Goal: Information Seeking & Learning: Check status

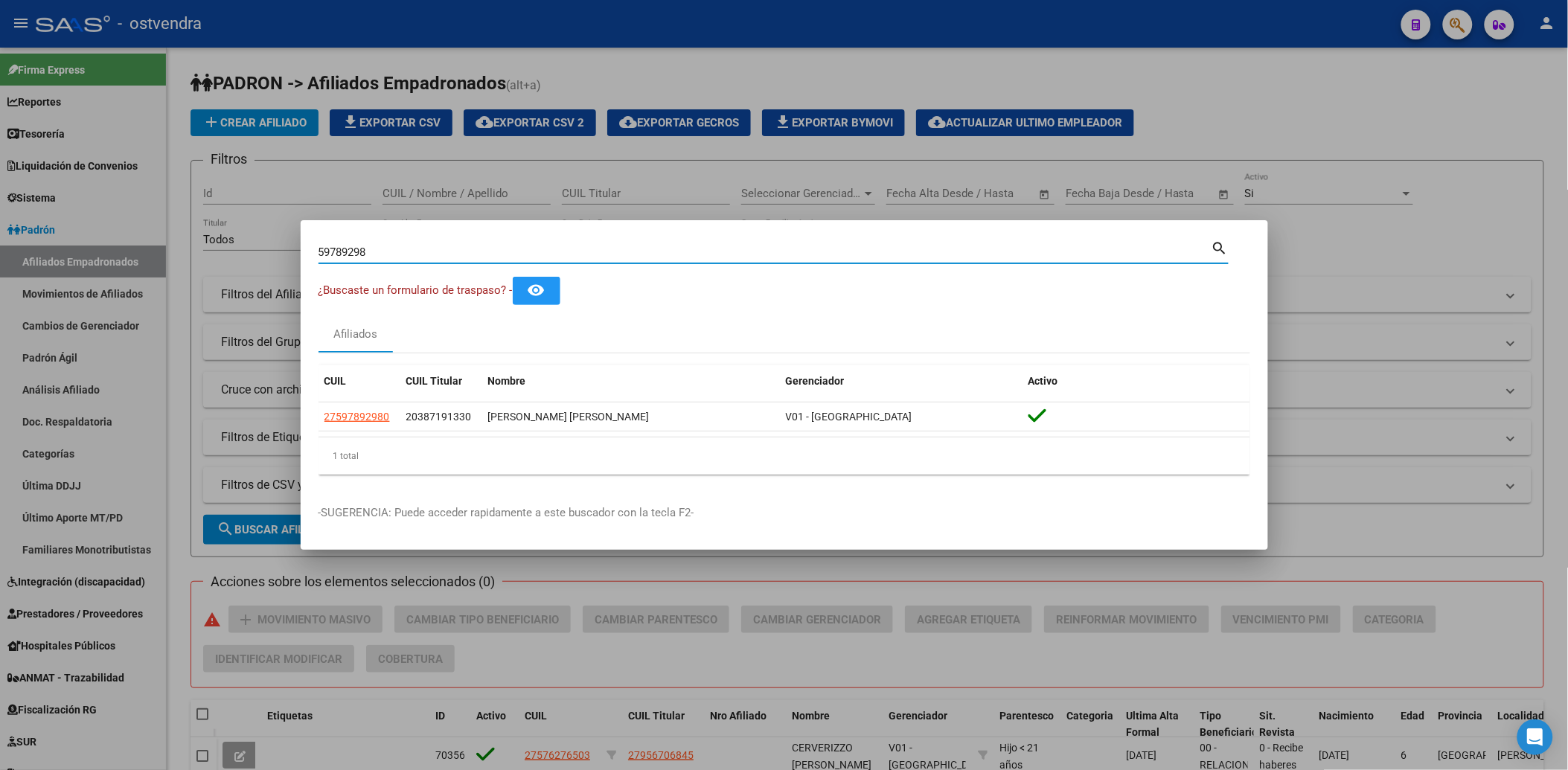
click at [1404, 147] on div at bounding box center [784, 385] width 1568 height 770
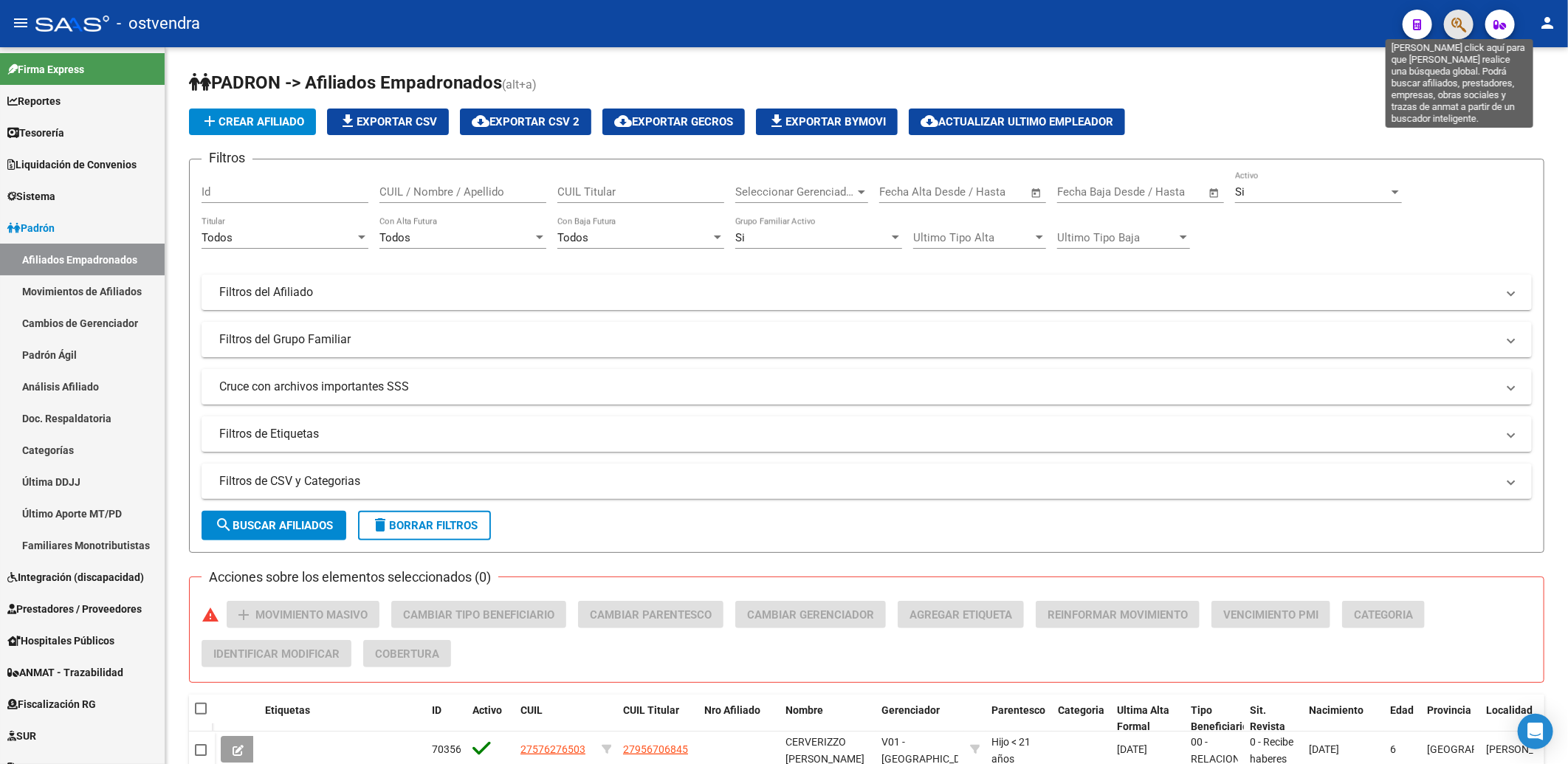
click at [1461, 24] on icon "button" at bounding box center [1458, 25] width 14 height 17
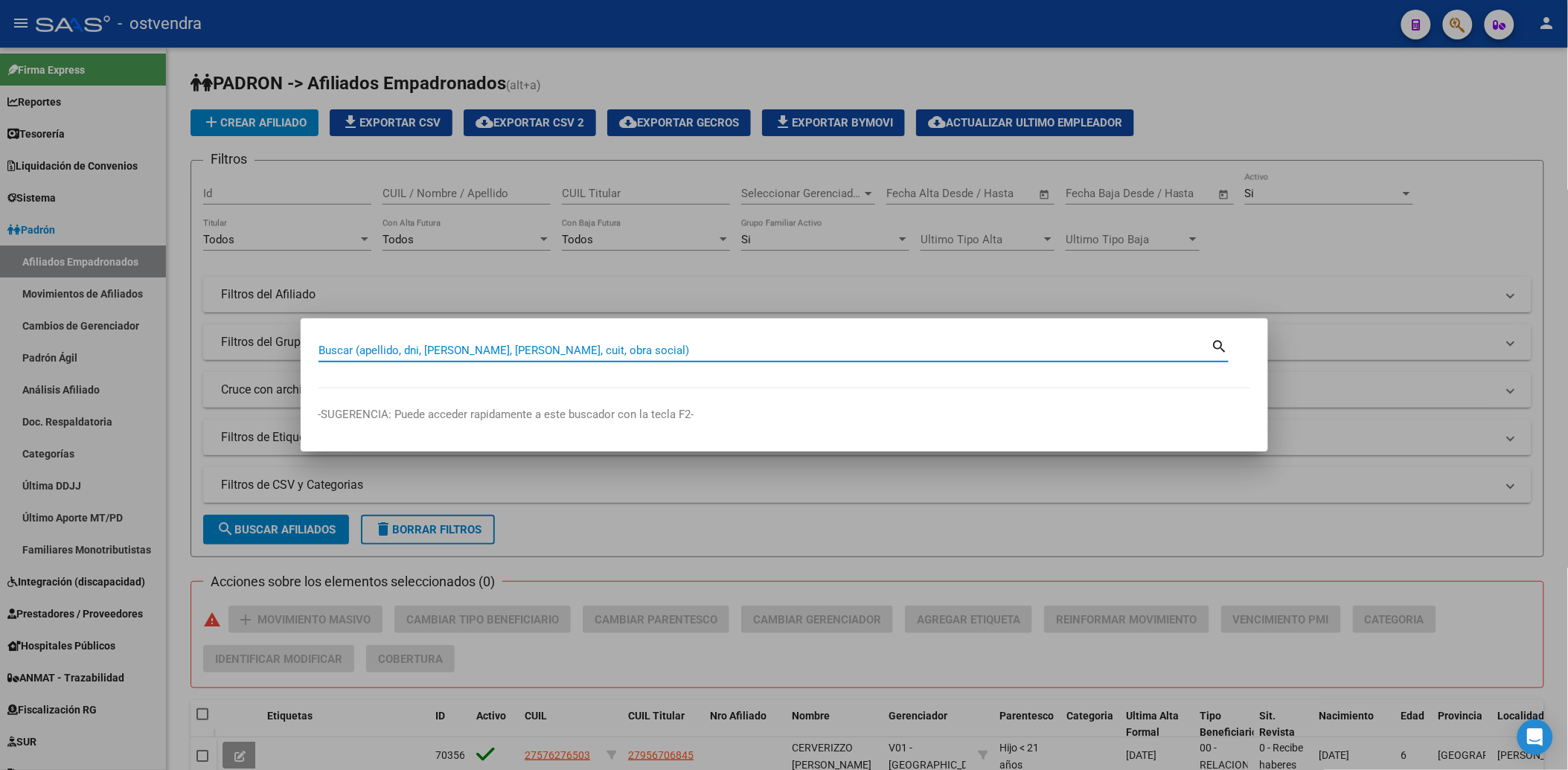
drag, startPoint x: 1030, startPoint y: 344, endPoint x: 1039, endPoint y: 341, distance: 9.5
click at [1031, 345] on input "Buscar (apellido, dni, [PERSON_NAME], [PERSON_NAME], cuit, obra social)" at bounding box center [764, 350] width 893 height 14
type input "20389560"
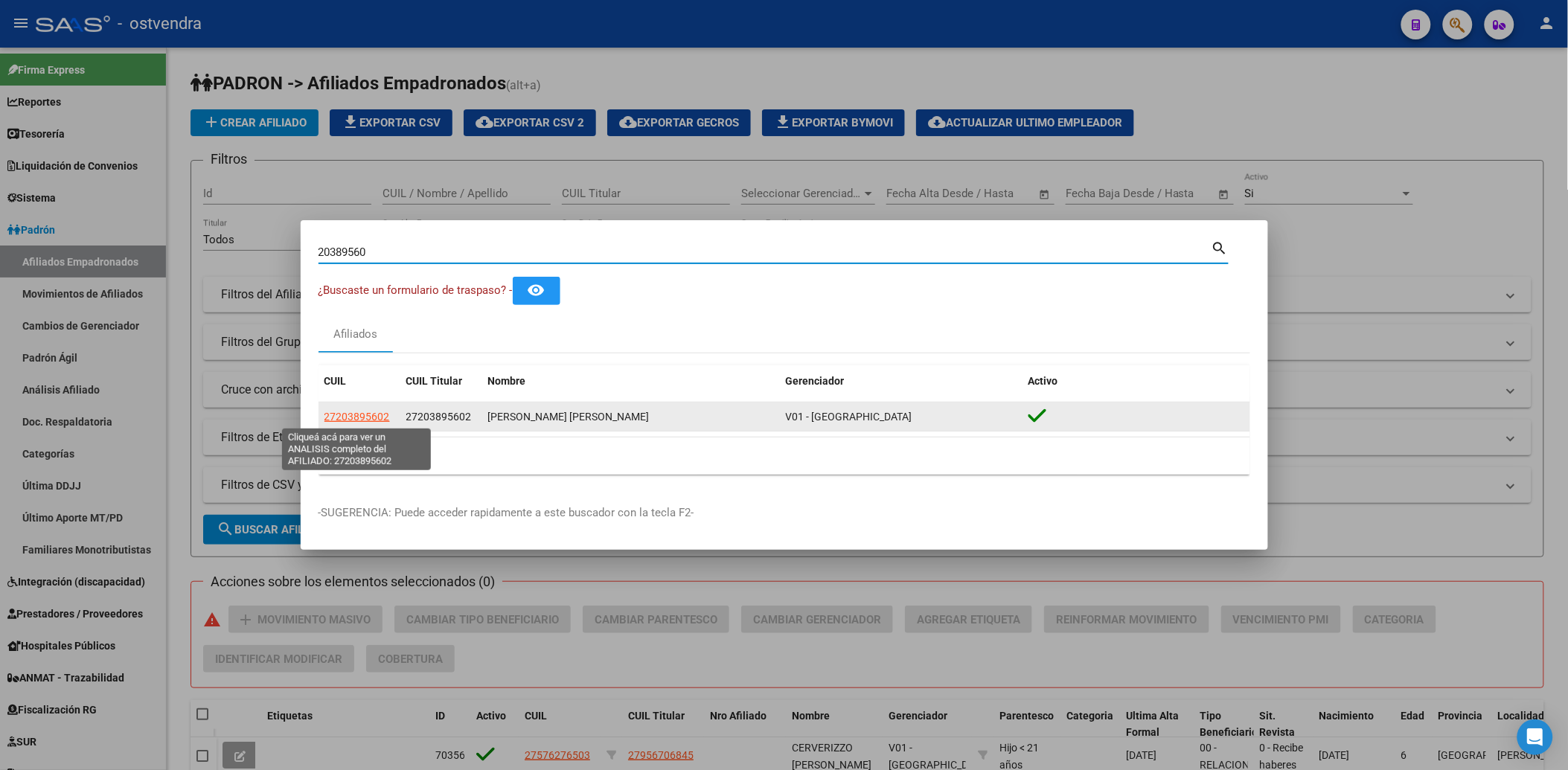
click at [356, 418] on span "27203895602" at bounding box center [357, 417] width 66 height 12
type textarea "27203895602"
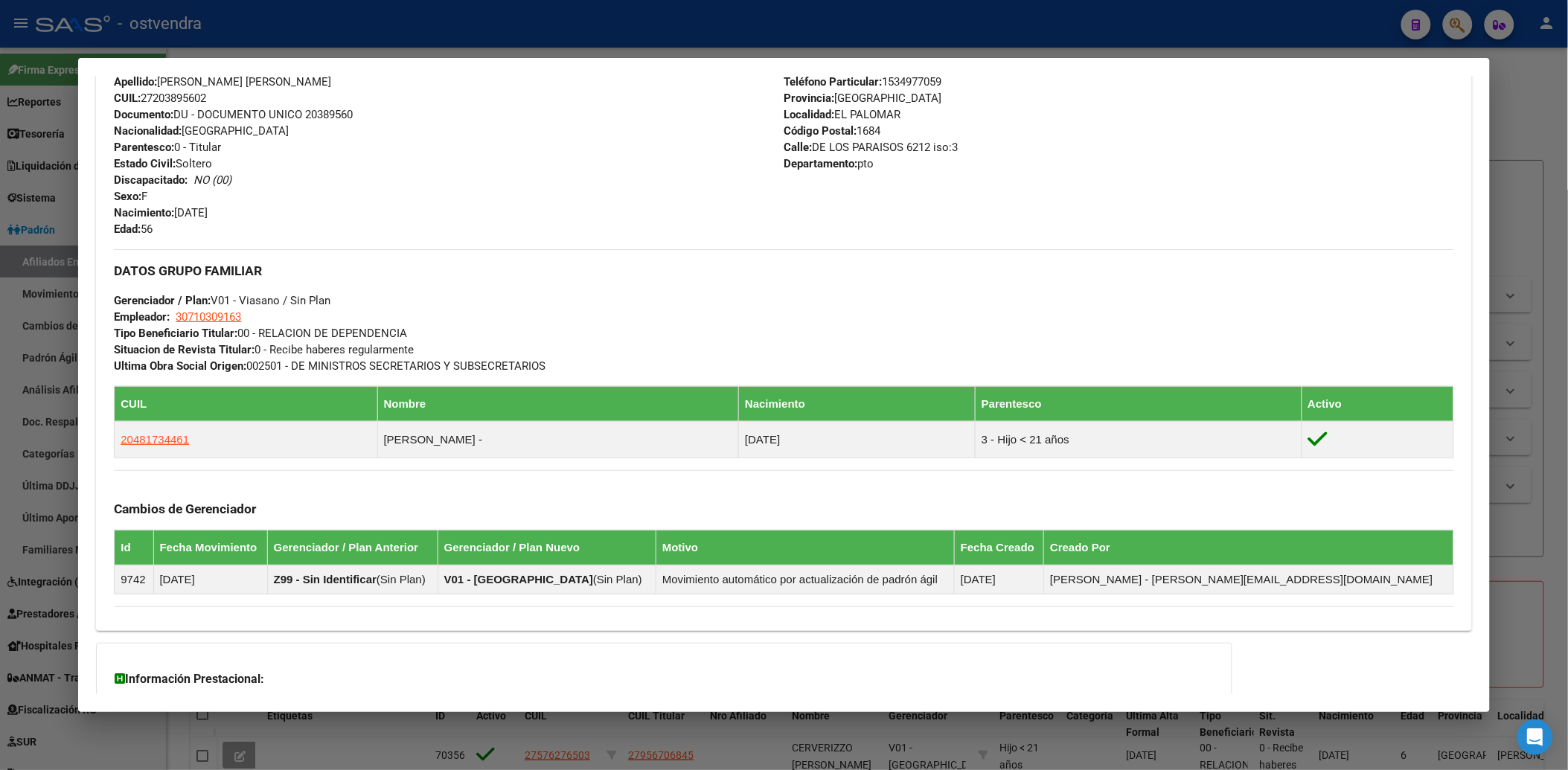
scroll to position [672, 0]
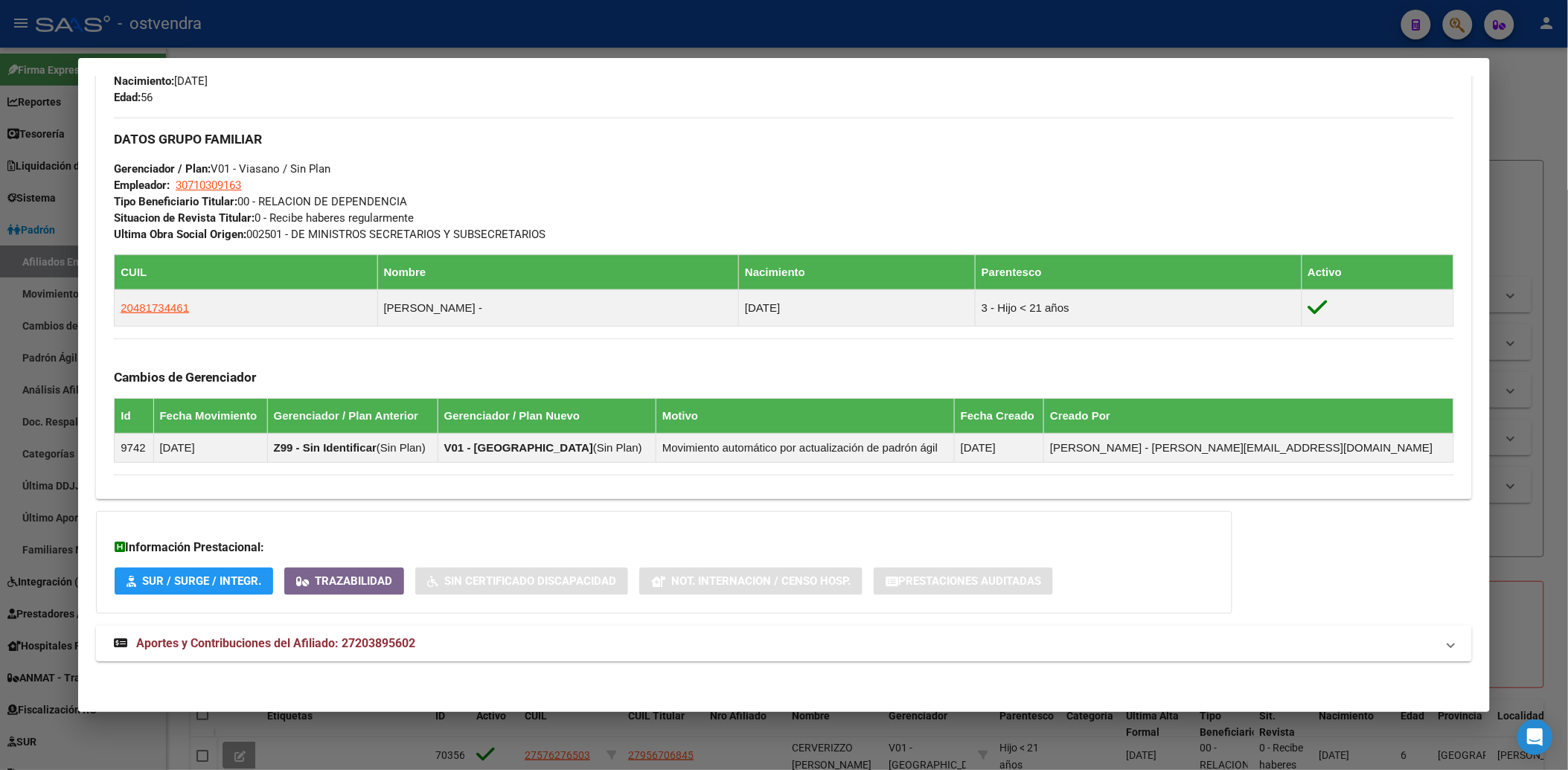
click at [167, 641] on span "Aportes y Contribuciones del Afiliado: 27203895602" at bounding box center [276, 643] width 279 height 15
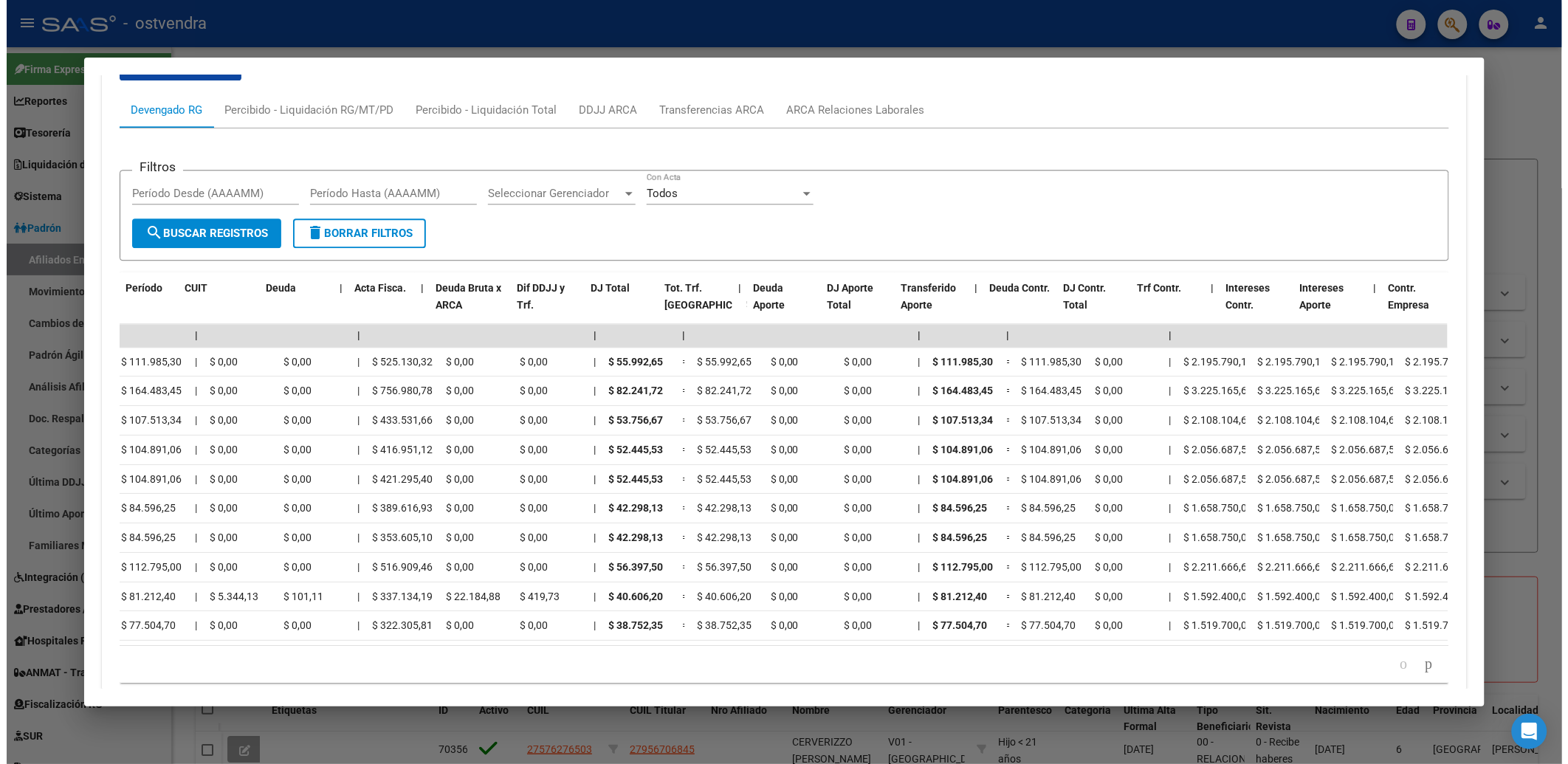
scroll to position [0, 0]
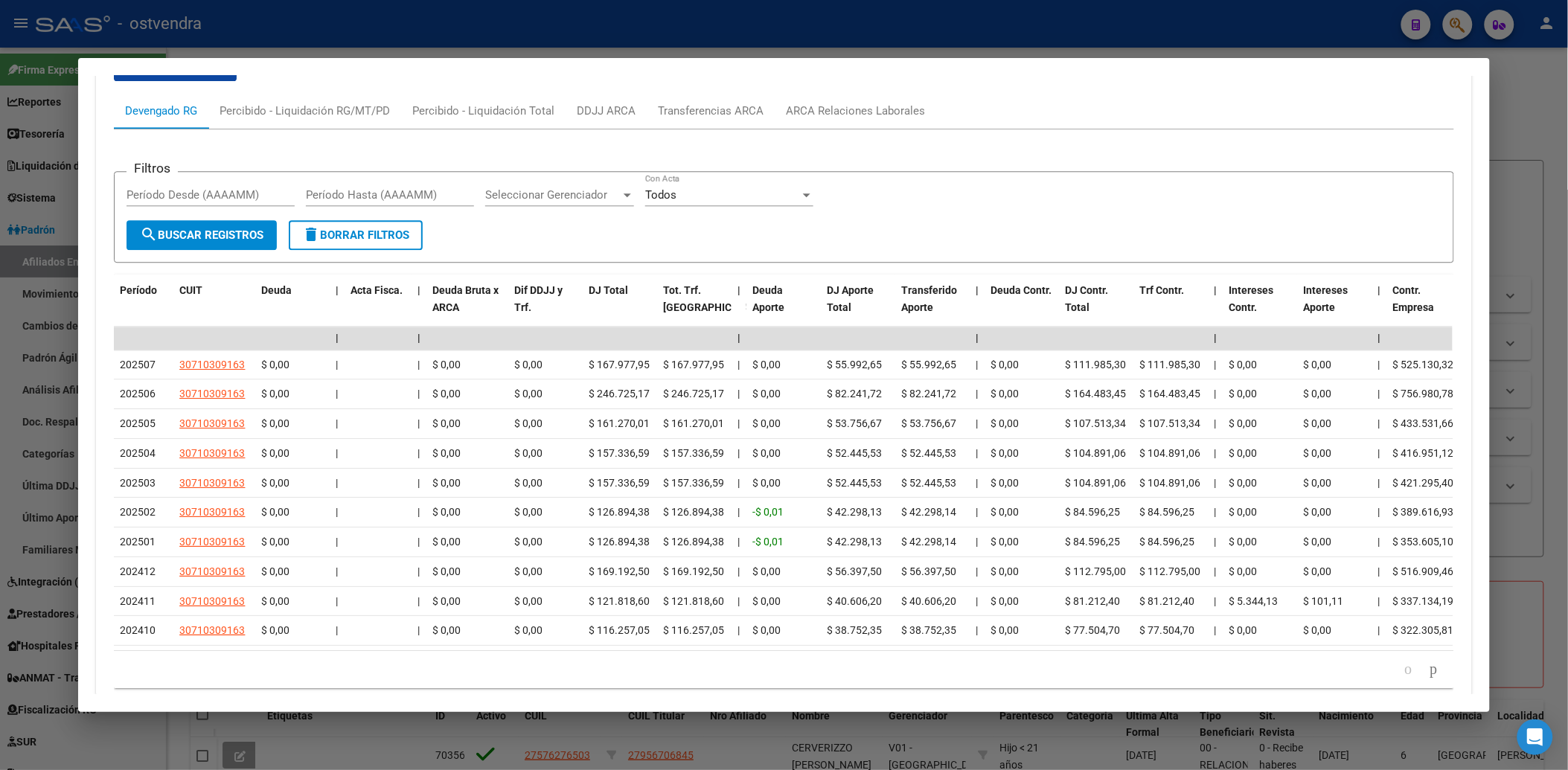
click at [1527, 143] on div at bounding box center [784, 385] width 1568 height 770
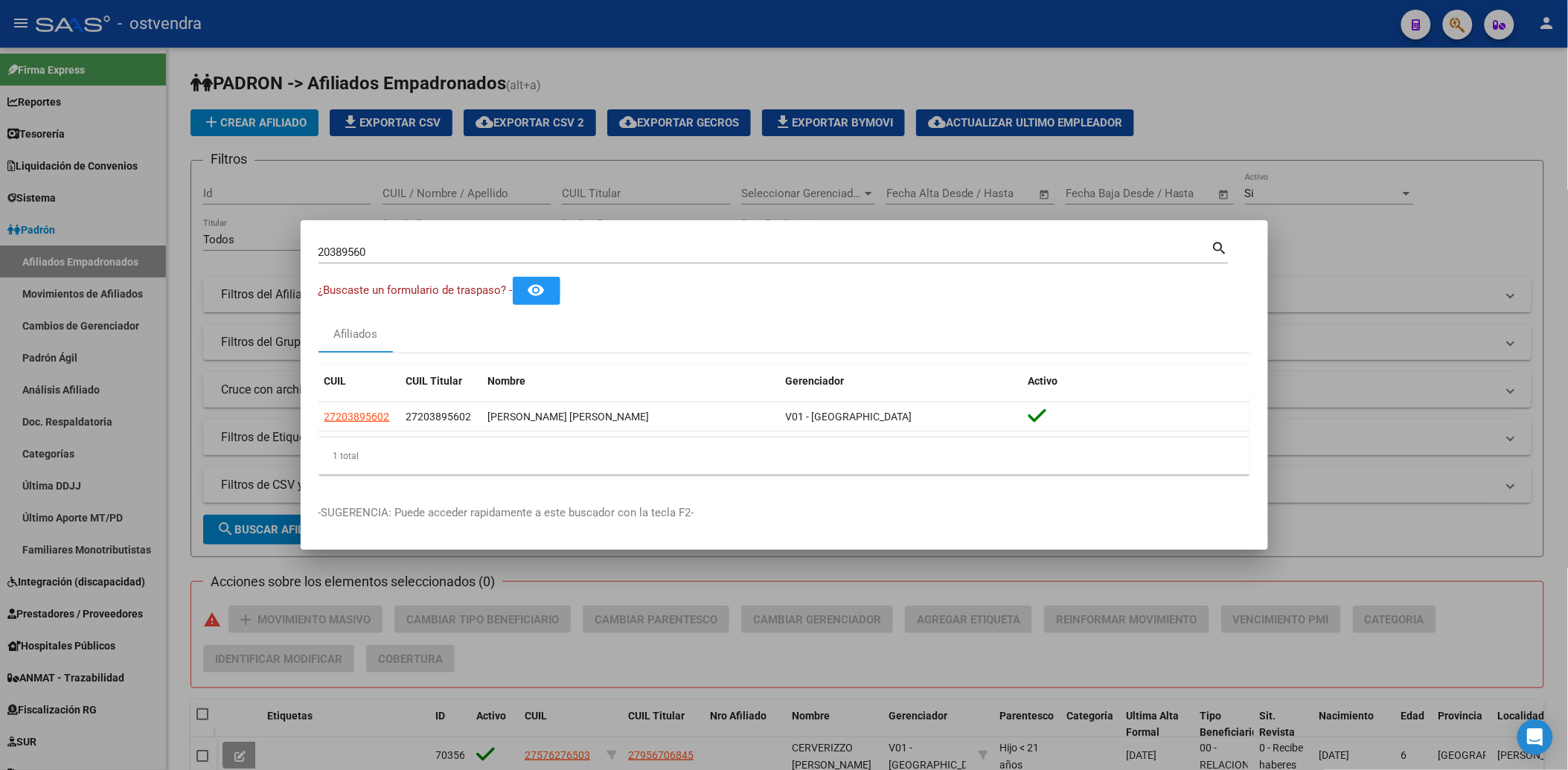
click at [1460, 138] on div at bounding box center [784, 385] width 1568 height 770
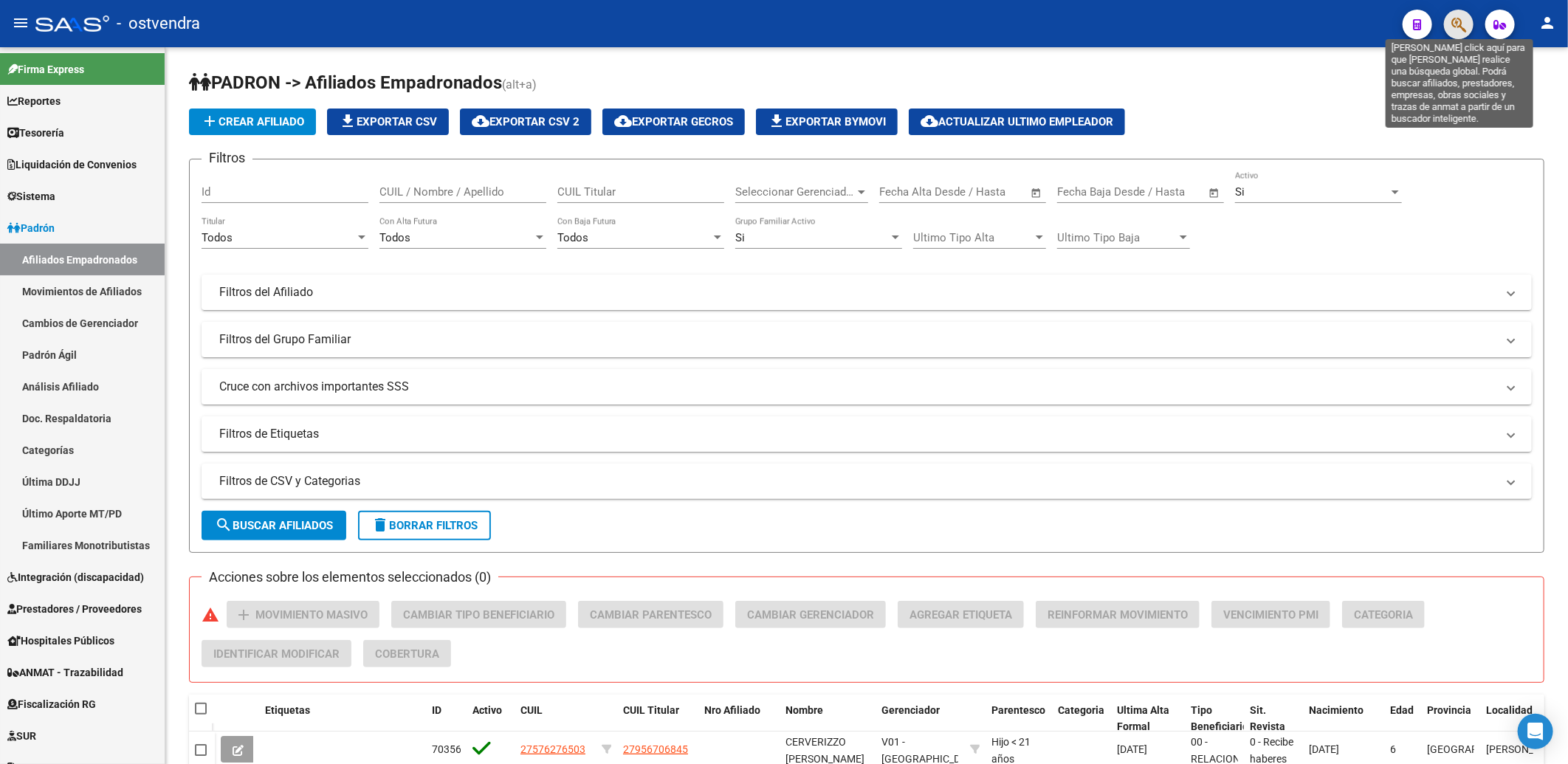
click at [1460, 25] on icon "button" at bounding box center [1458, 25] width 14 height 17
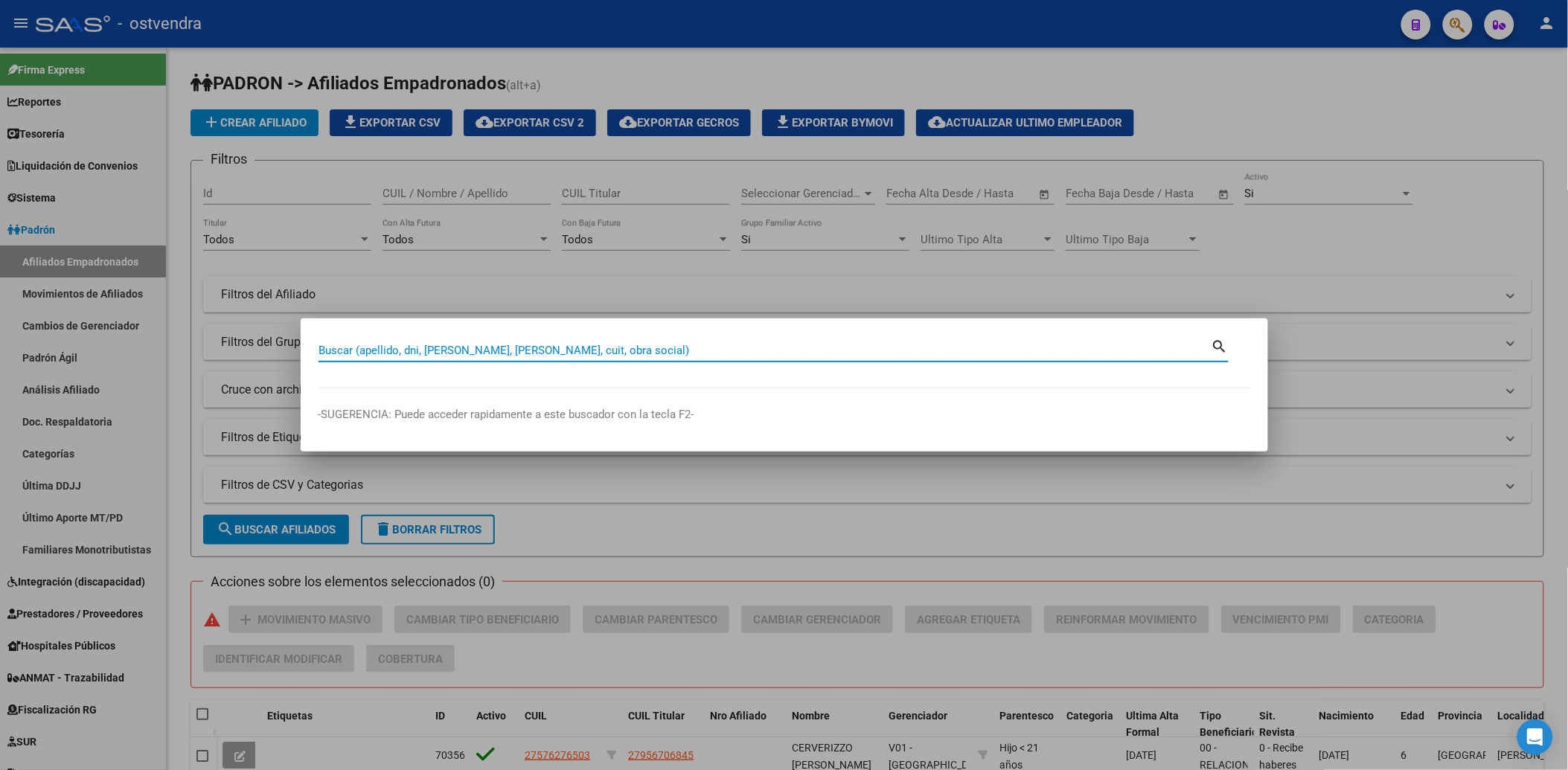
click at [786, 354] on input "Buscar (apellido, dni, [PERSON_NAME], [PERSON_NAME], cuit, obra social)" at bounding box center [764, 350] width 893 height 14
type input "20389560"
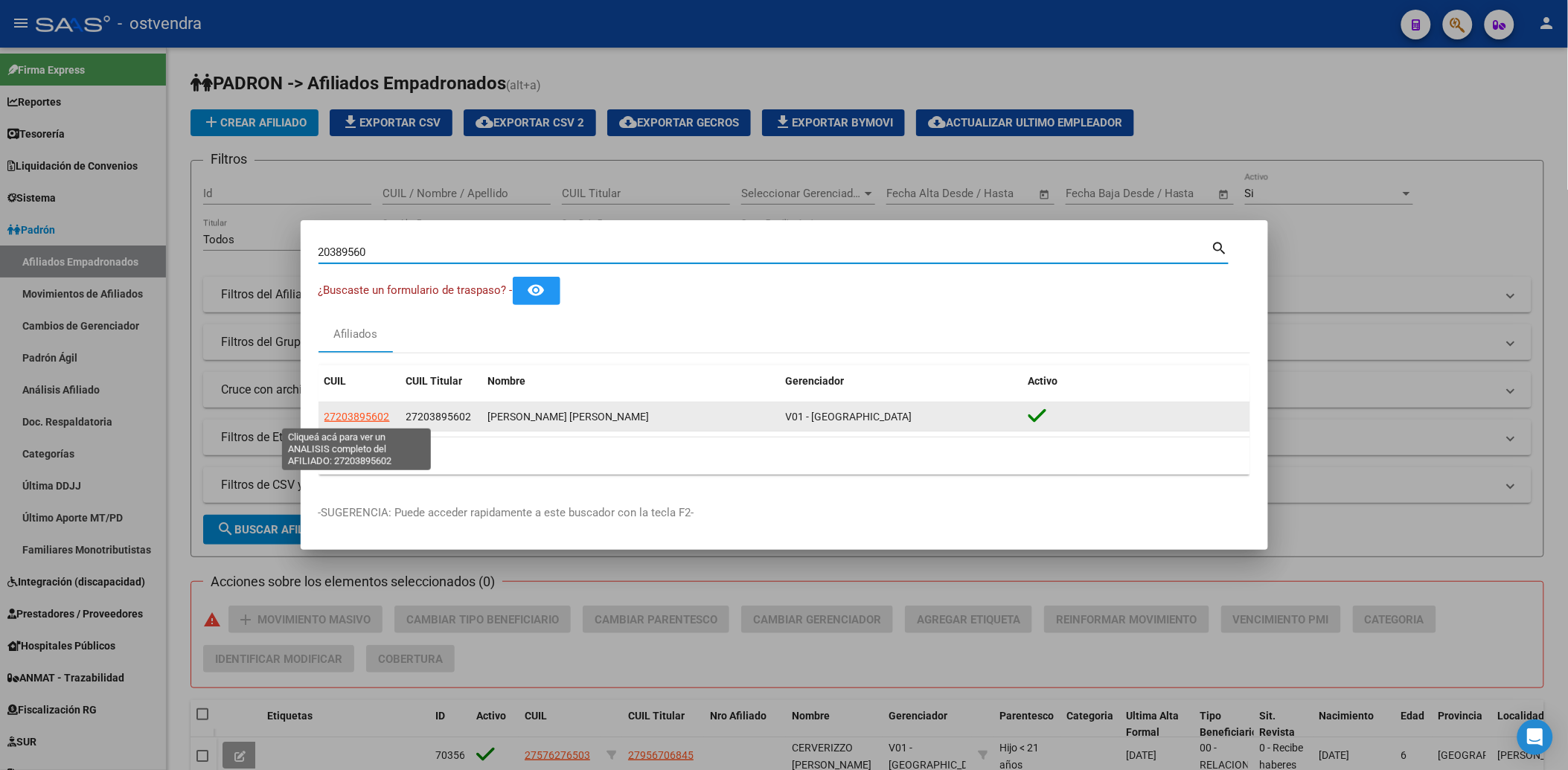
click at [350, 421] on span "27203895602" at bounding box center [357, 417] width 66 height 12
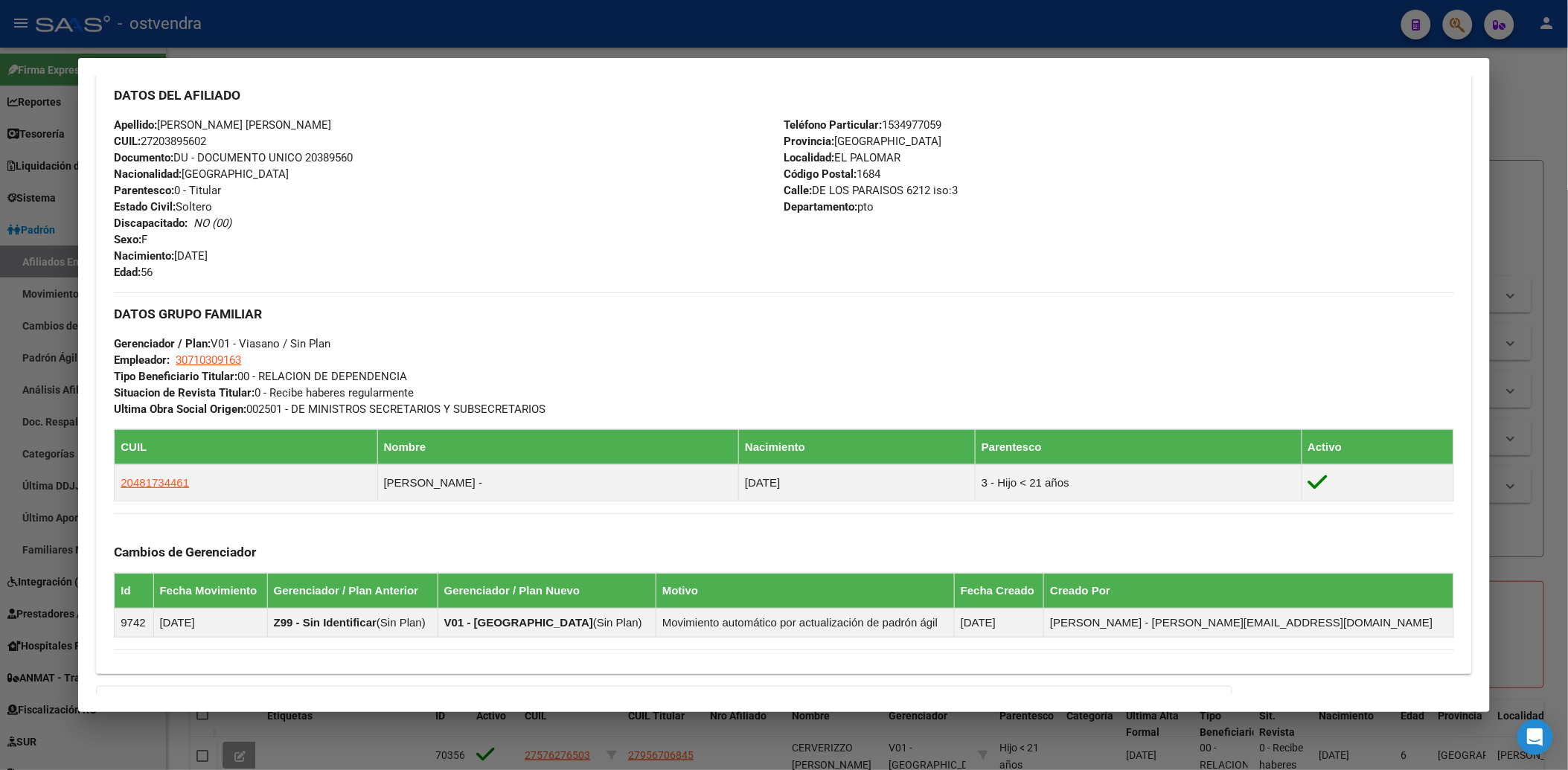
scroll to position [672, 0]
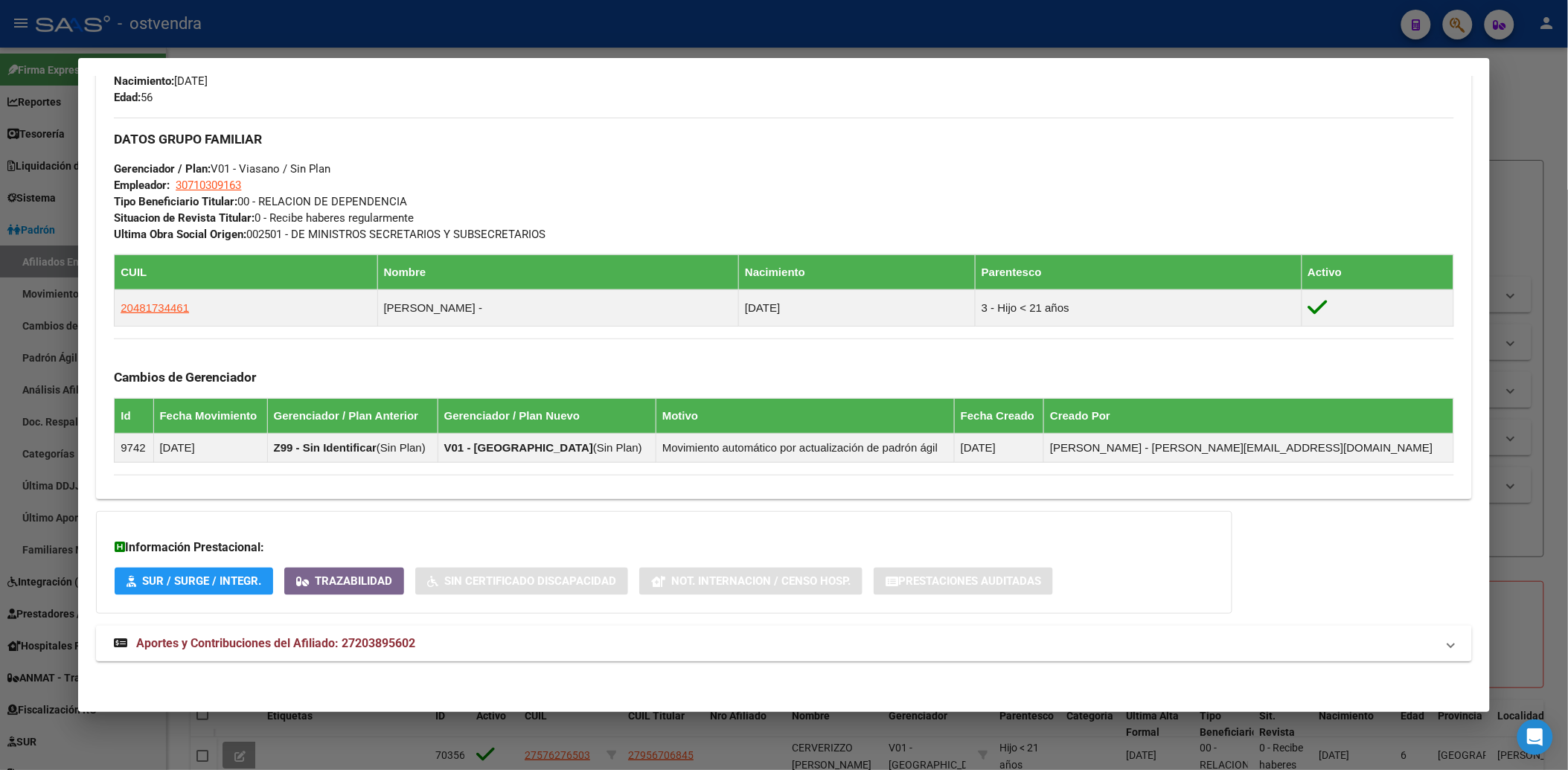
click at [227, 637] on span "Aportes y Contribuciones del Afiliado: 27203895602" at bounding box center [276, 643] width 279 height 15
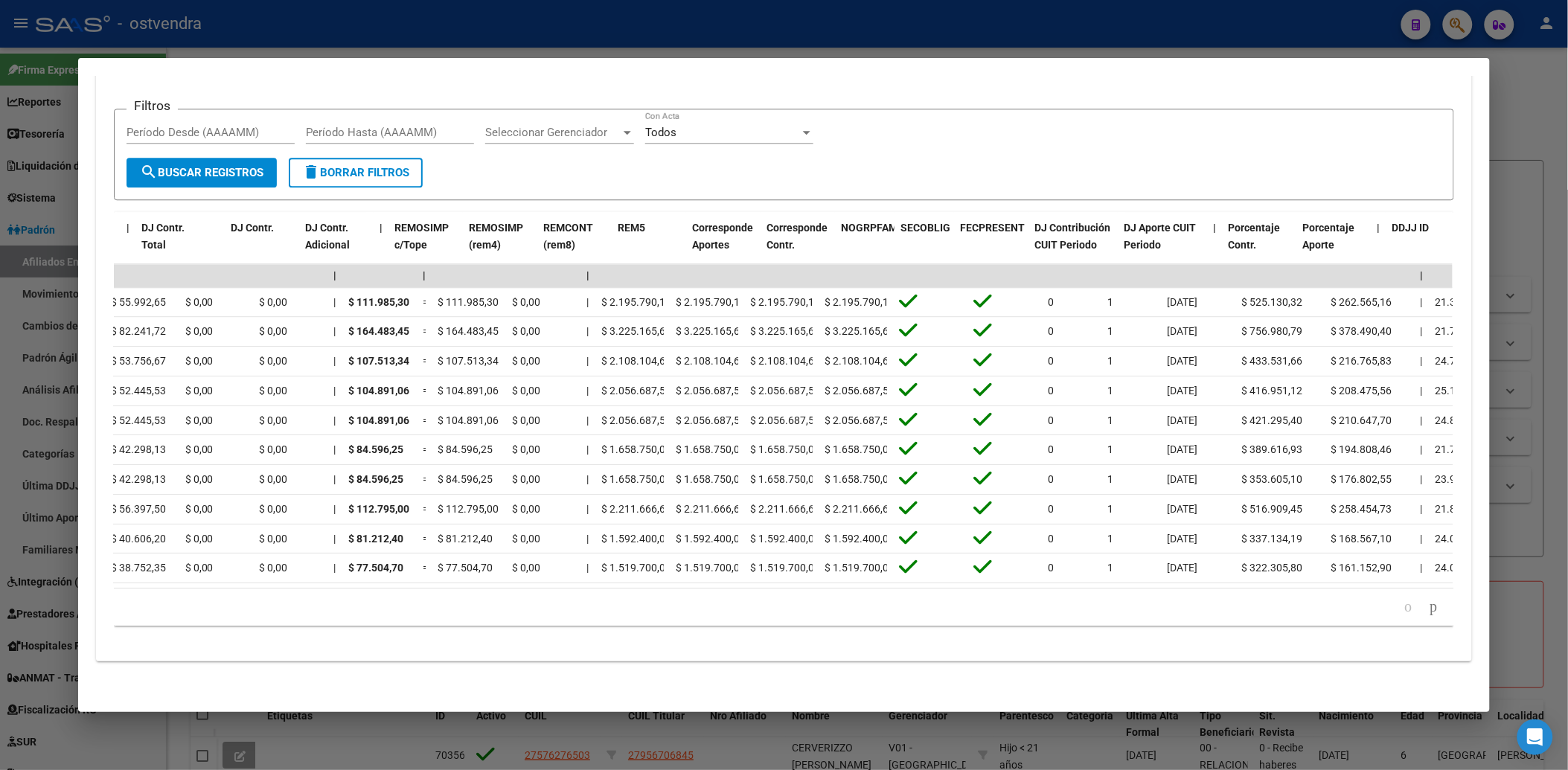
scroll to position [0, 1817]
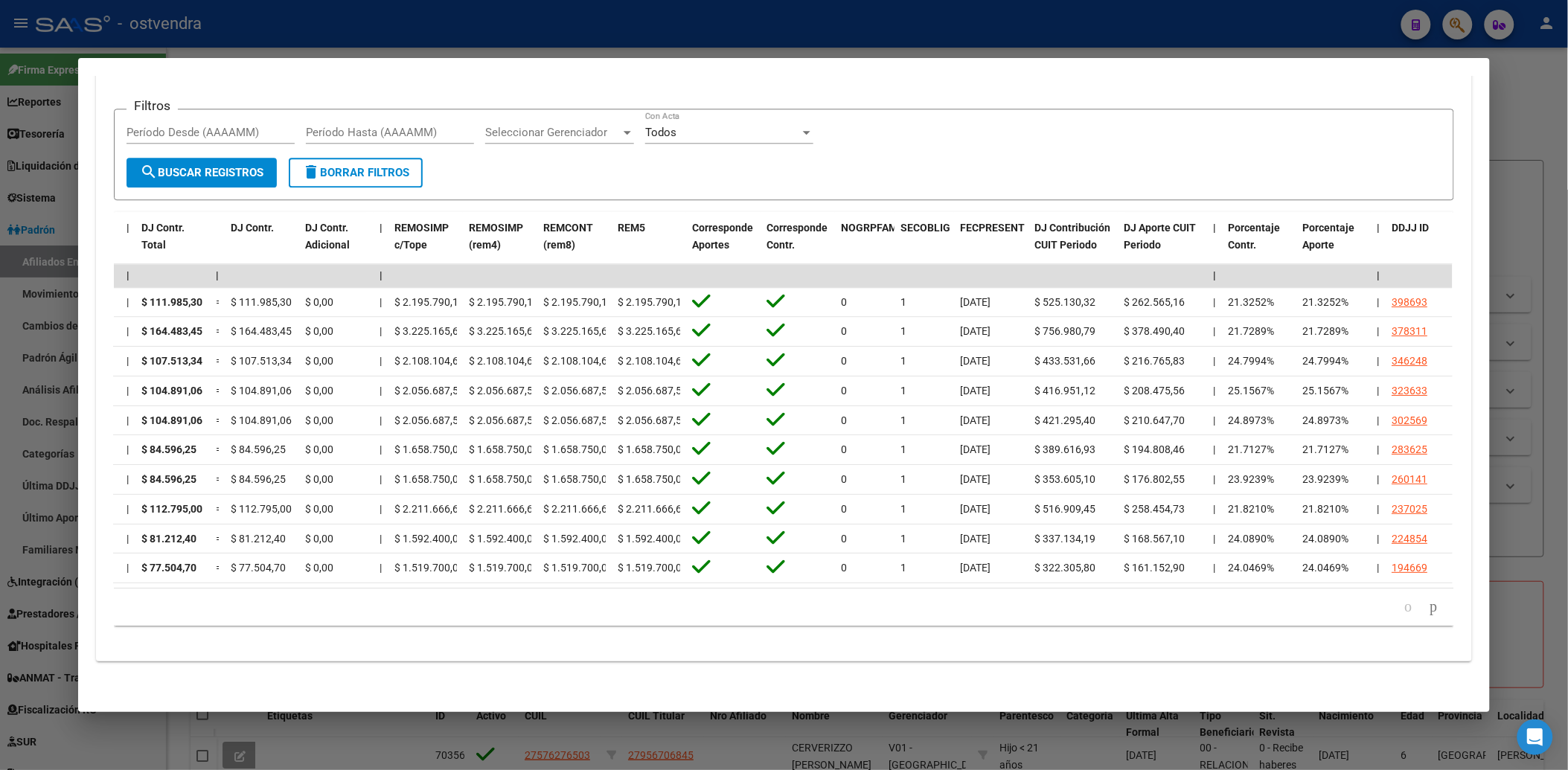
click at [889, 655] on div "cloud_download Exportar CSV Devengado RG Percibido - Liquidación RG/MT/PD Perci…" at bounding box center [784, 309] width 1376 height 705
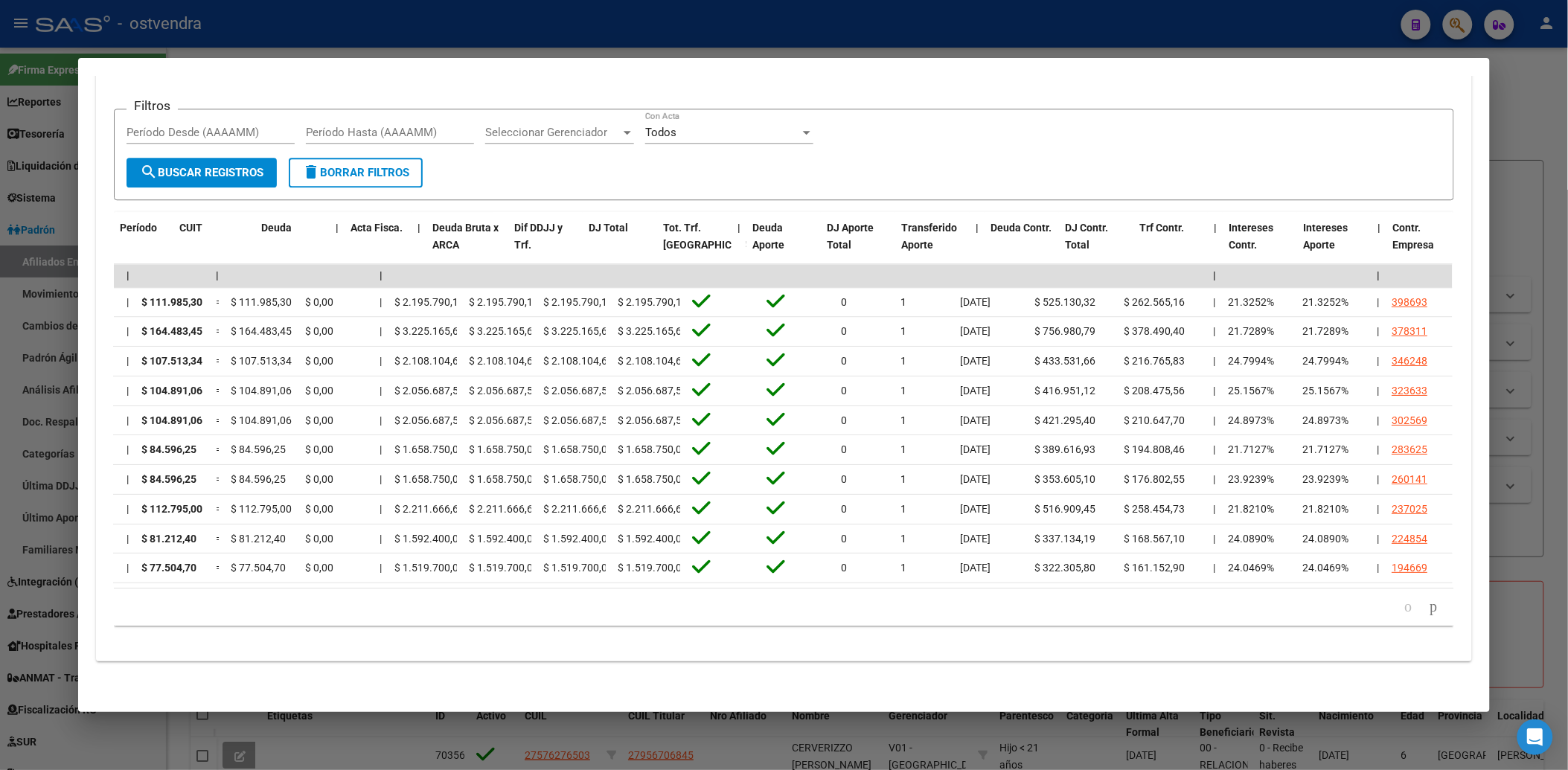
scroll to position [0, 0]
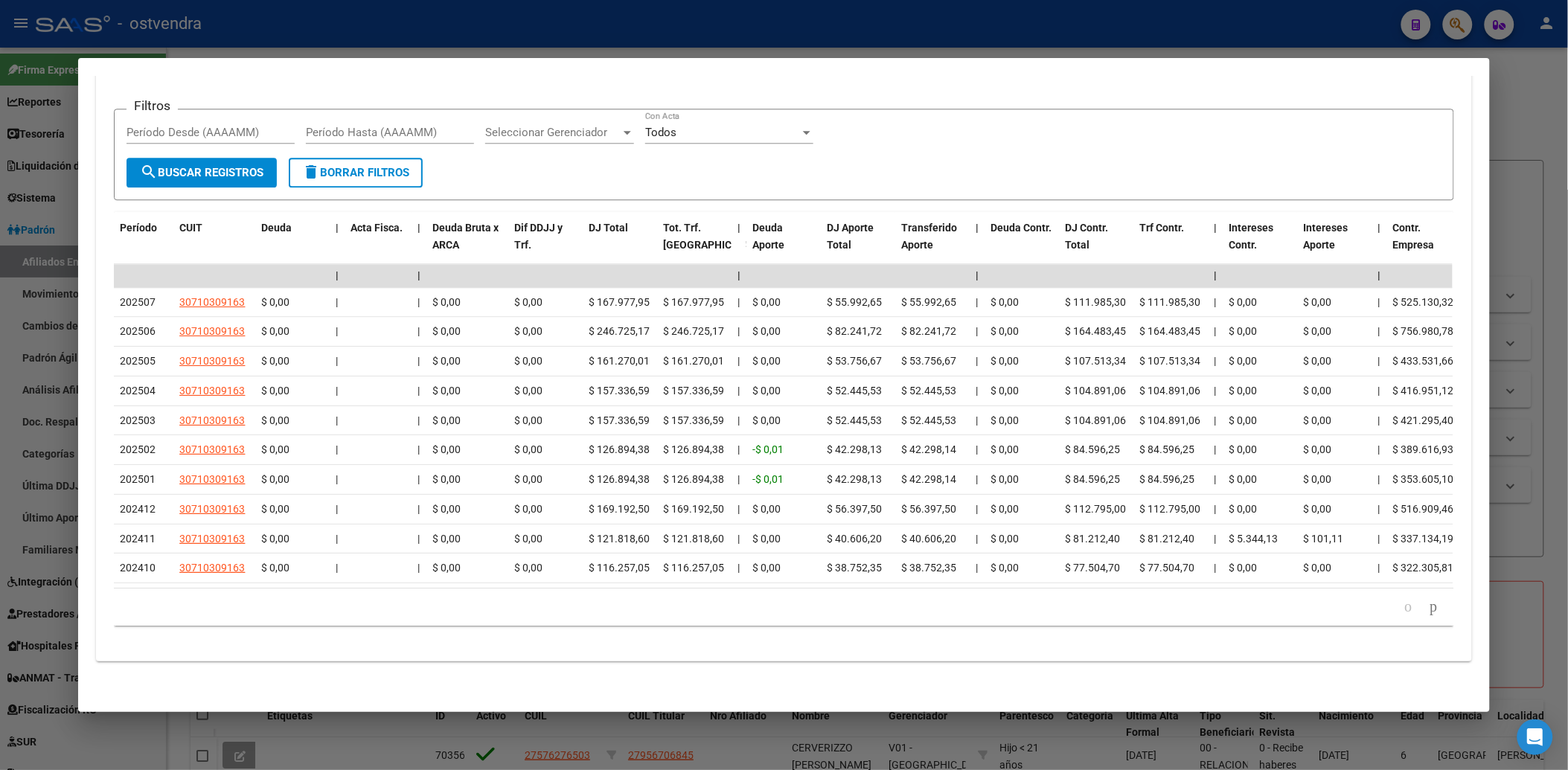
drag, startPoint x: 398, startPoint y: 575, endPoint x: 459, endPoint y: 576, distance: 61.0
click at [459, 576] on datatable-body "| | | | | | | | | | | | | 202507 30710309163 $ 0,00 | | $ 0,00 $ 0,00 $ 167.977…" at bounding box center [784, 426] width 1339 height 324
